Goal: Find specific page/section: Find specific page/section

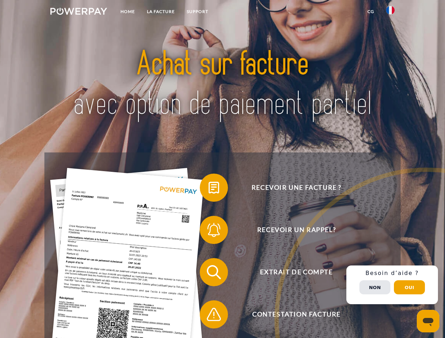
click at [79, 12] on img at bounding box center [78, 11] width 57 height 7
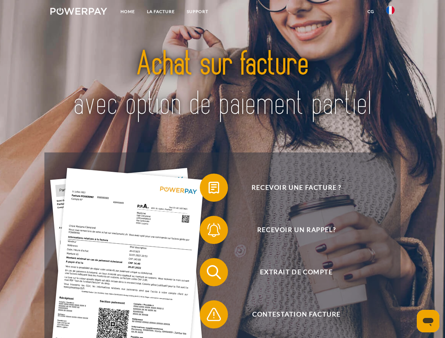
click at [391, 12] on img at bounding box center [390, 10] width 8 height 8
click at [371, 12] on link "CG" at bounding box center [371, 11] width 19 height 13
click at [209, 189] on span at bounding box center [203, 187] width 35 height 35
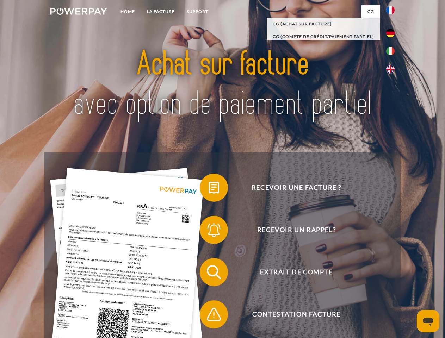
click at [209, 232] on span at bounding box center [203, 230] width 35 height 35
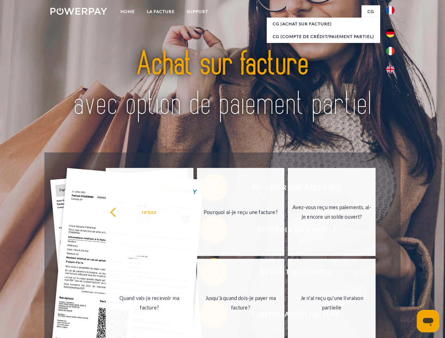
click at [209, 274] on link "Jusqu'à quand dois-je payer ma facture?" at bounding box center [241, 303] width 88 height 88
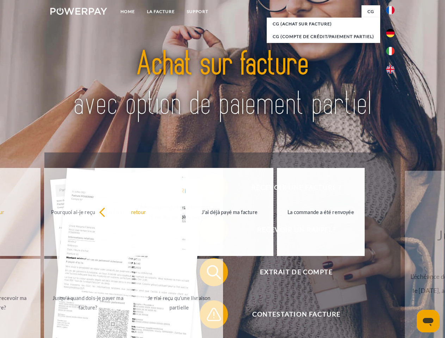
click at [209, 316] on span at bounding box center [203, 314] width 35 height 35
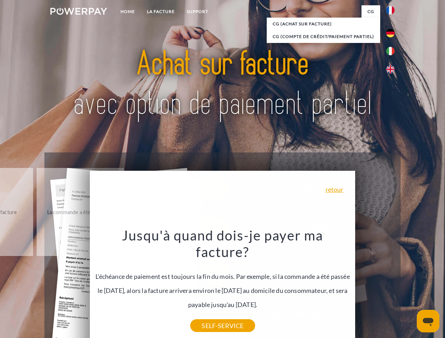
click at [392, 285] on div "Recevoir une facture ? Recevoir un rappel? Extrait de compte retour" at bounding box center [222, 294] width 356 height 282
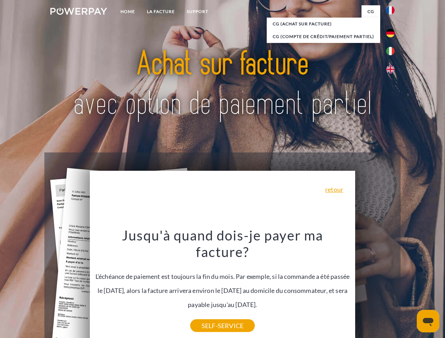
click at [375, 287] on span "Extrait de compte" at bounding box center [296, 272] width 173 height 28
click at [410, 288] on header "Home LA FACTURE Support" at bounding box center [222, 243] width 445 height 487
